Goal: Task Accomplishment & Management: Manage account settings

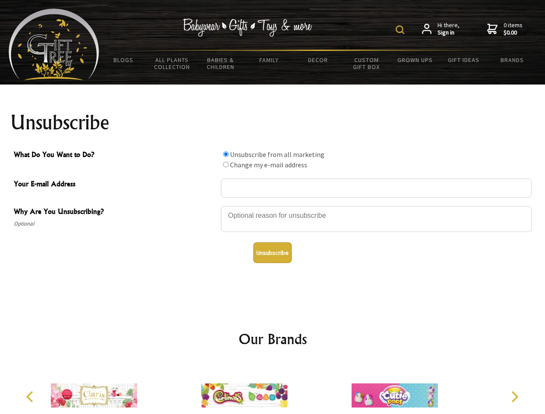
click at [401, 30] on img at bounding box center [400, 29] width 9 height 9
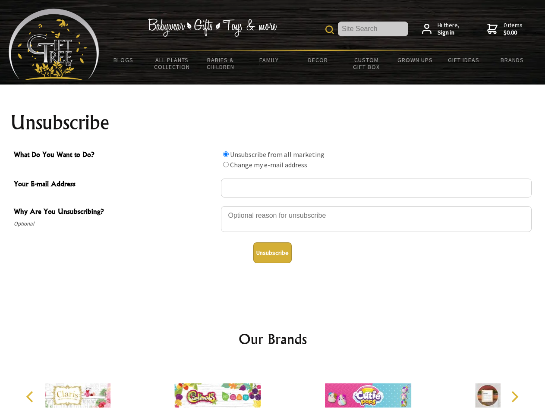
click at [273, 206] on div at bounding box center [376, 220] width 311 height 30
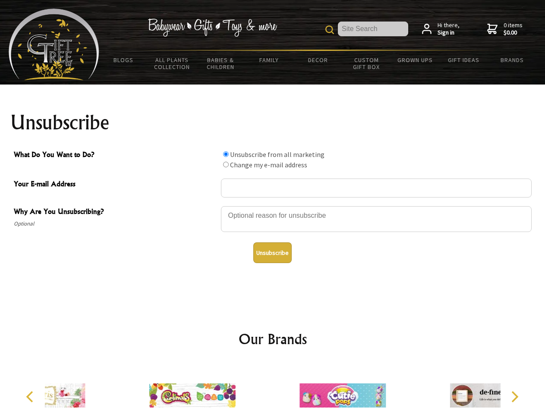
click at [226, 154] on input "What Do You Want to Do?" at bounding box center [226, 154] width 6 height 6
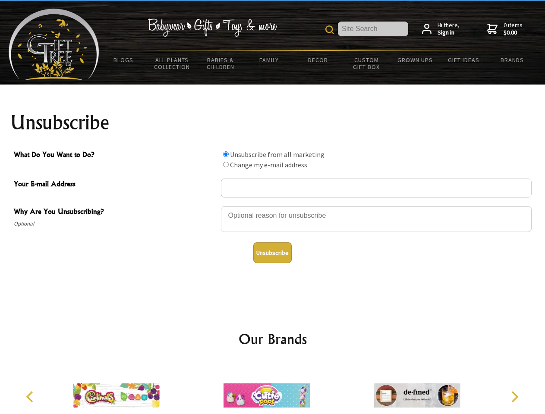
click at [226, 164] on input "What Do You Want to Do?" at bounding box center [226, 165] width 6 height 6
radio input "true"
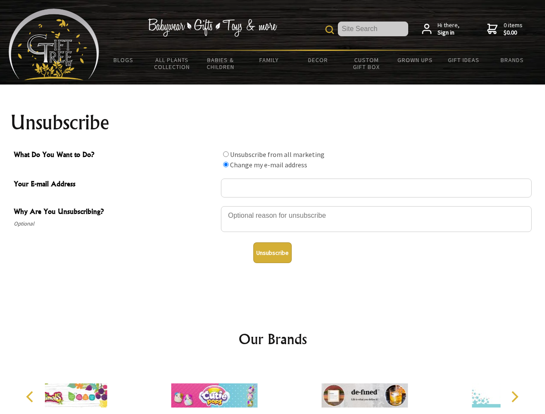
click at [272, 253] on button "Unsubscribe" at bounding box center [272, 253] width 38 height 21
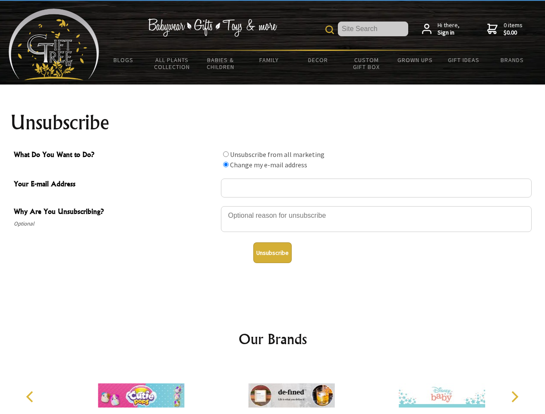
click at [31, 397] on icon "Previous" at bounding box center [30, 396] width 11 height 11
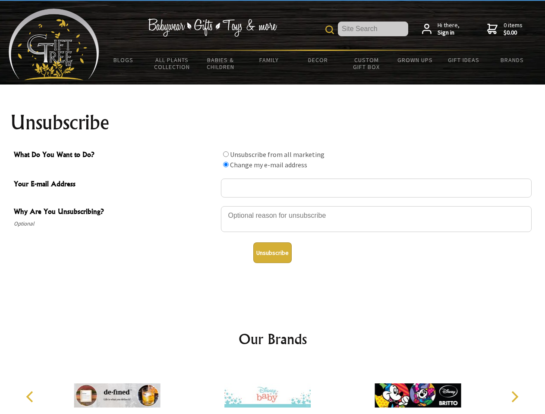
click at [514, 397] on icon "Next" at bounding box center [513, 396] width 11 height 11
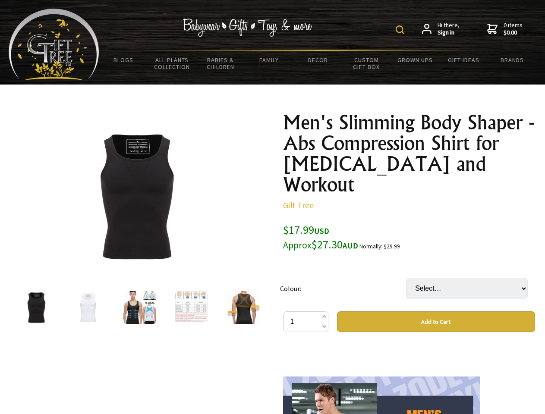
click at [401, 30] on img at bounding box center [400, 29] width 9 height 9
